Goal: Information Seeking & Learning: Compare options

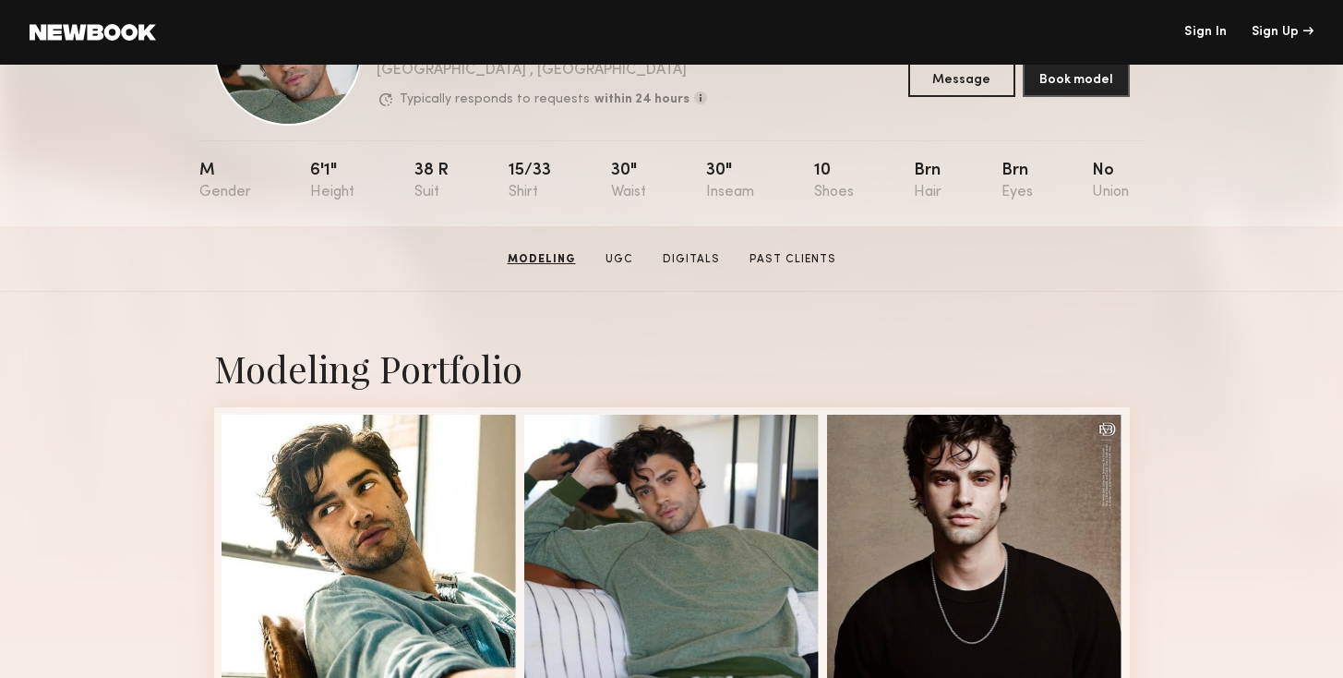
scroll to position [28, 0]
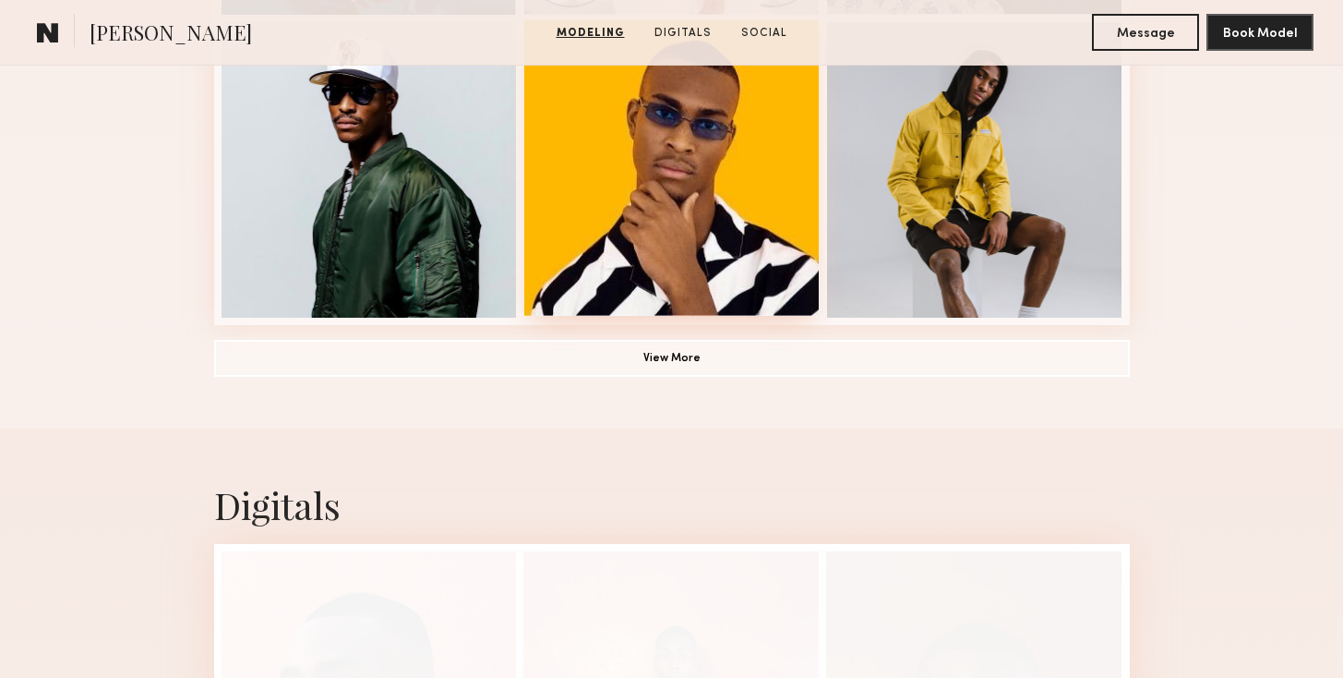
scroll to position [1431, 0]
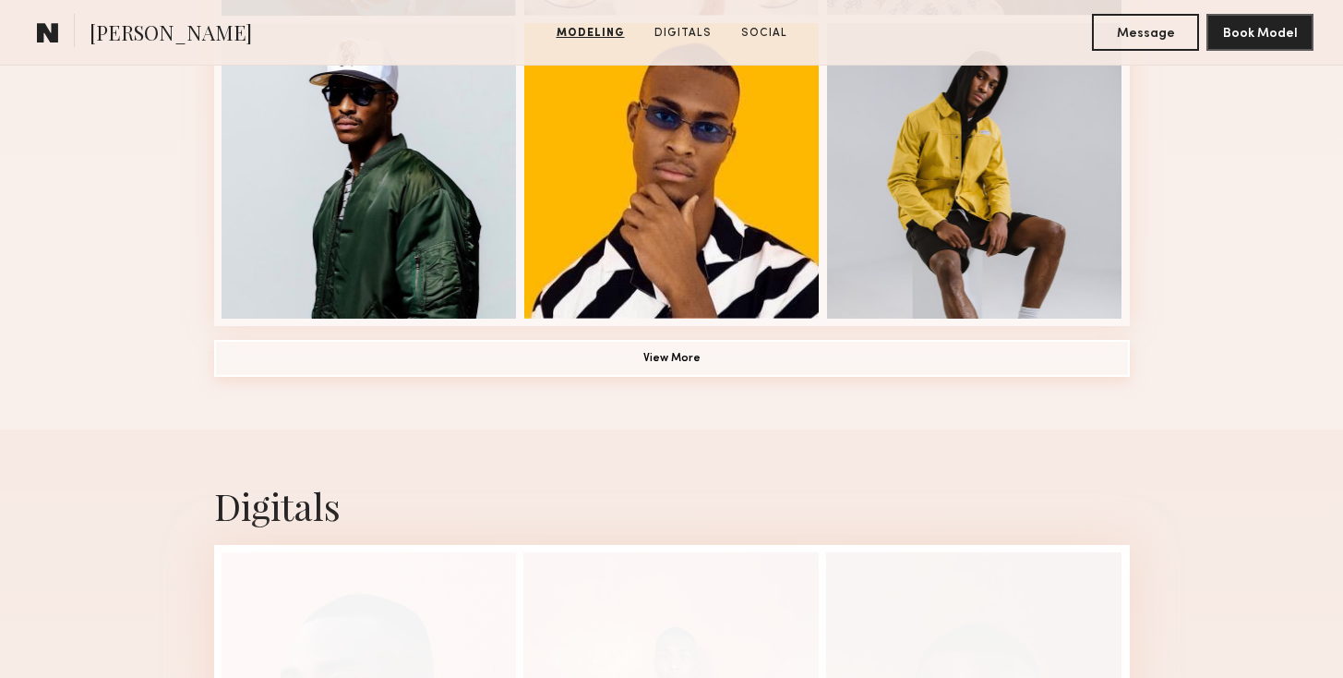
click at [679, 351] on button "View More" at bounding box center [672, 358] width 916 height 37
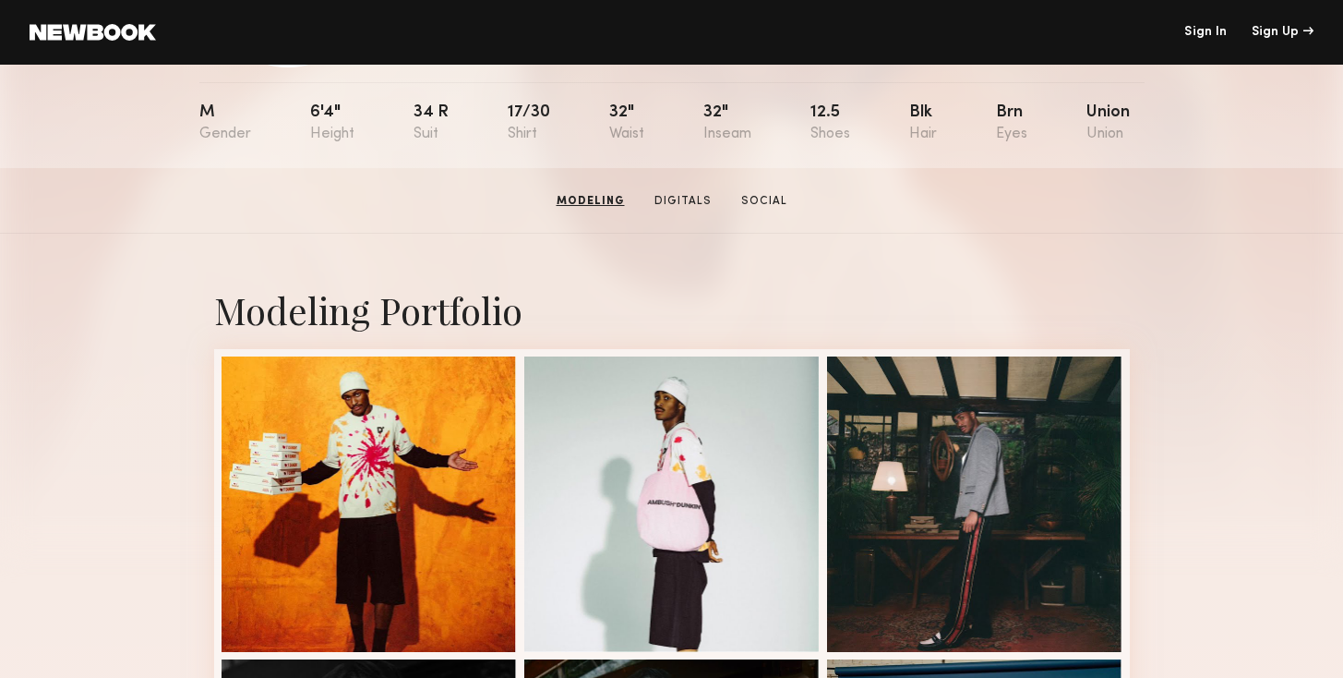
scroll to position [0, 0]
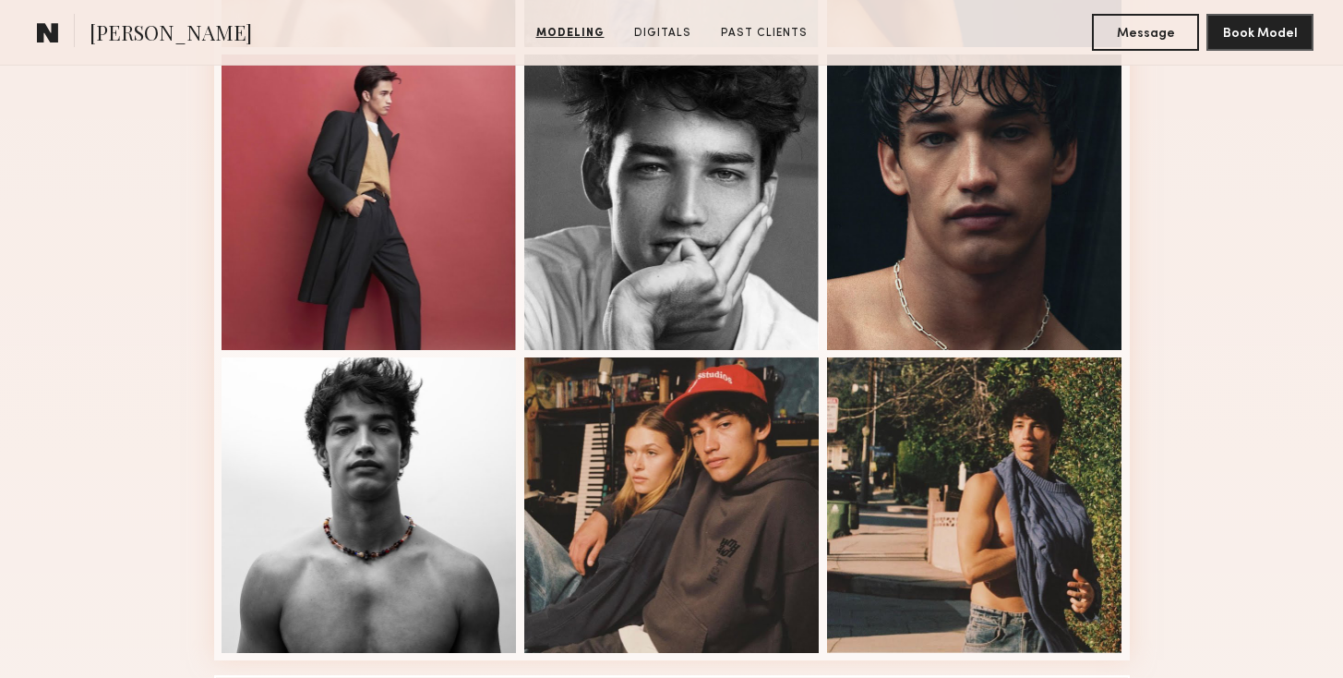
scroll to position [1126, 0]
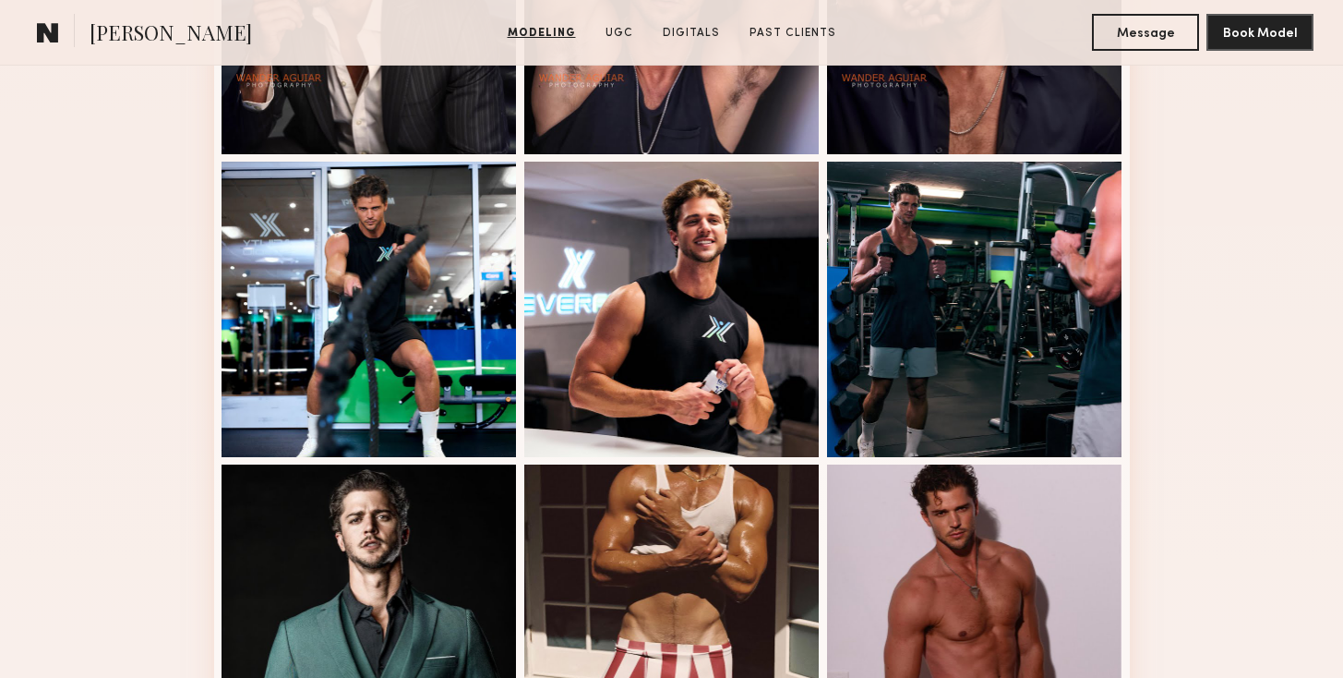
scroll to position [992, 0]
